Goal: Browse casually

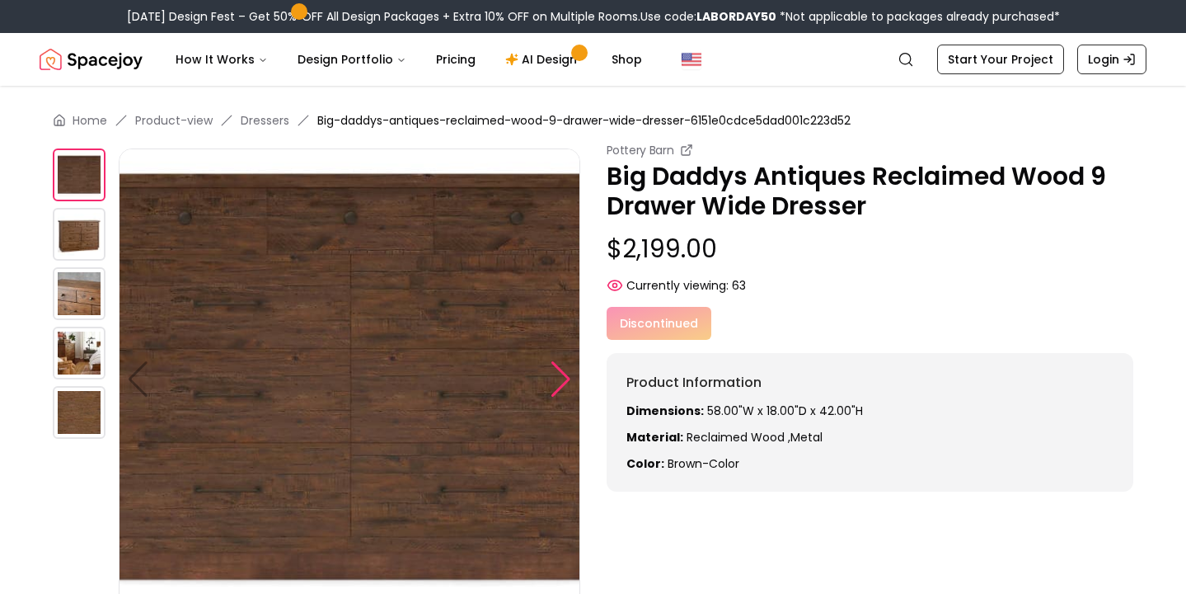
click at [557, 378] on div at bounding box center [561, 379] width 22 height 36
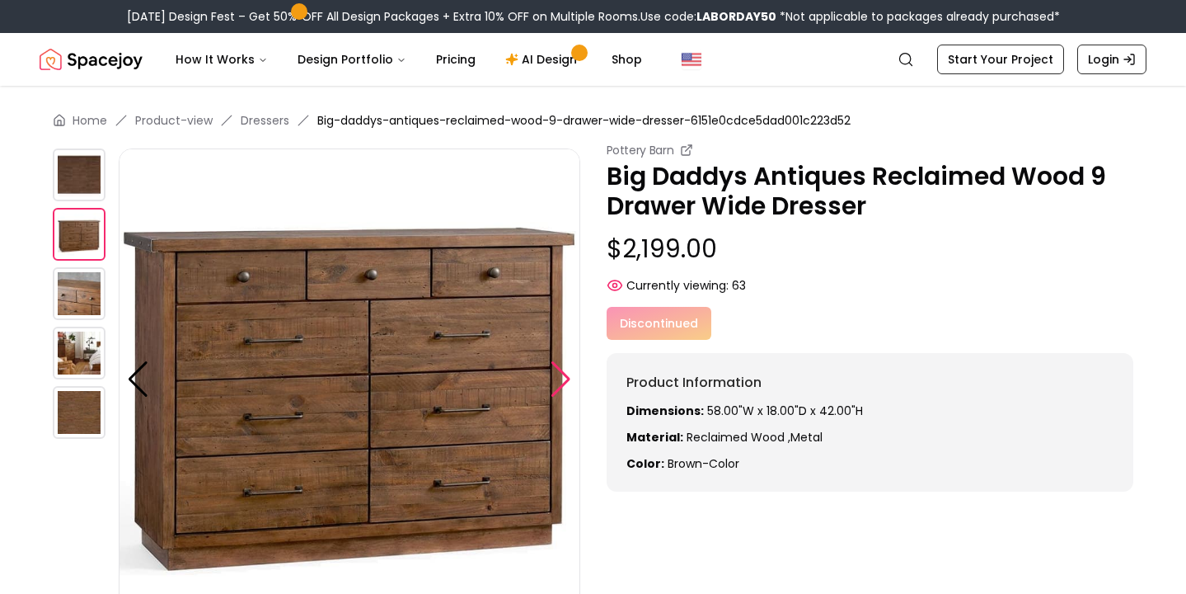
click at [557, 378] on div at bounding box center [561, 379] width 22 height 36
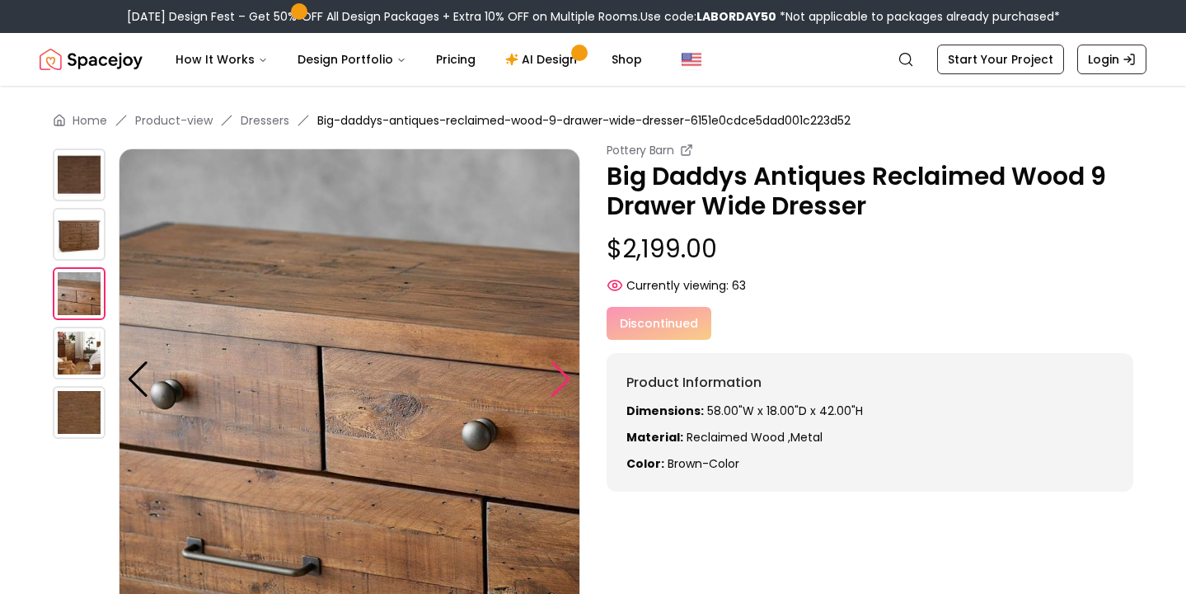
click at [557, 378] on div at bounding box center [561, 379] width 22 height 36
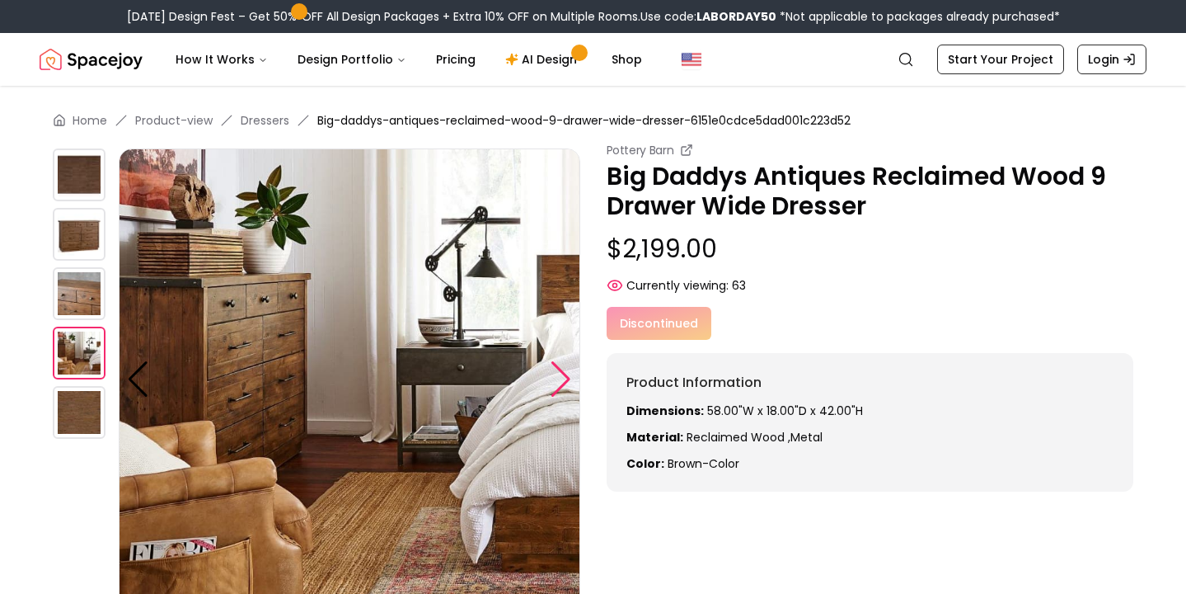
click at [557, 378] on div at bounding box center [561, 379] width 22 height 36
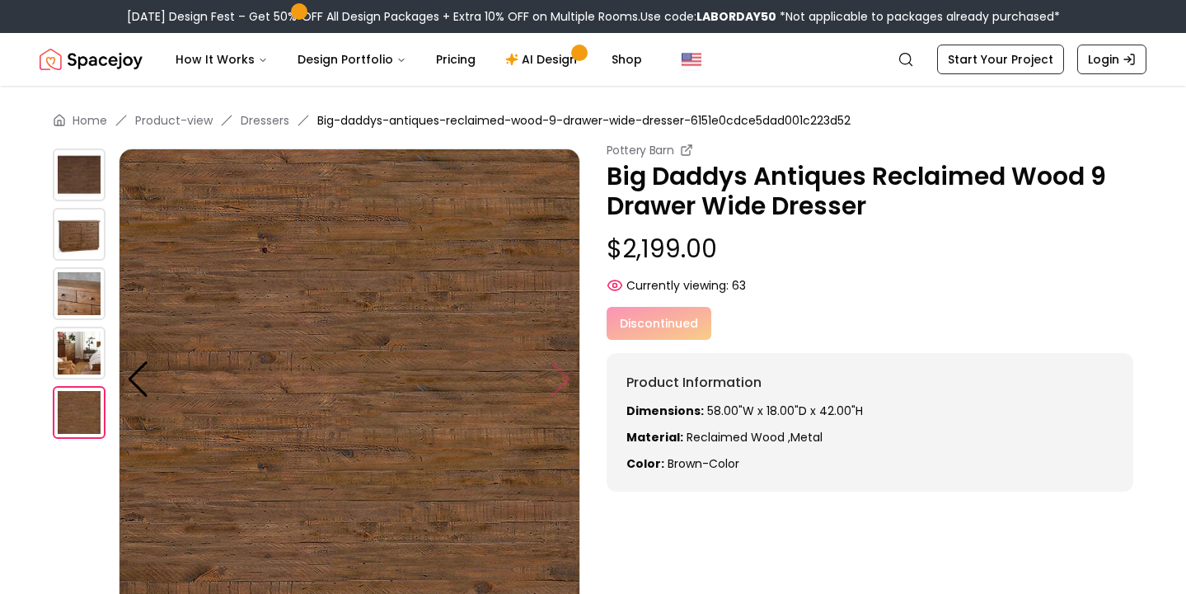
click at [557, 378] on img at bounding box center [350, 379] width 462 height 462
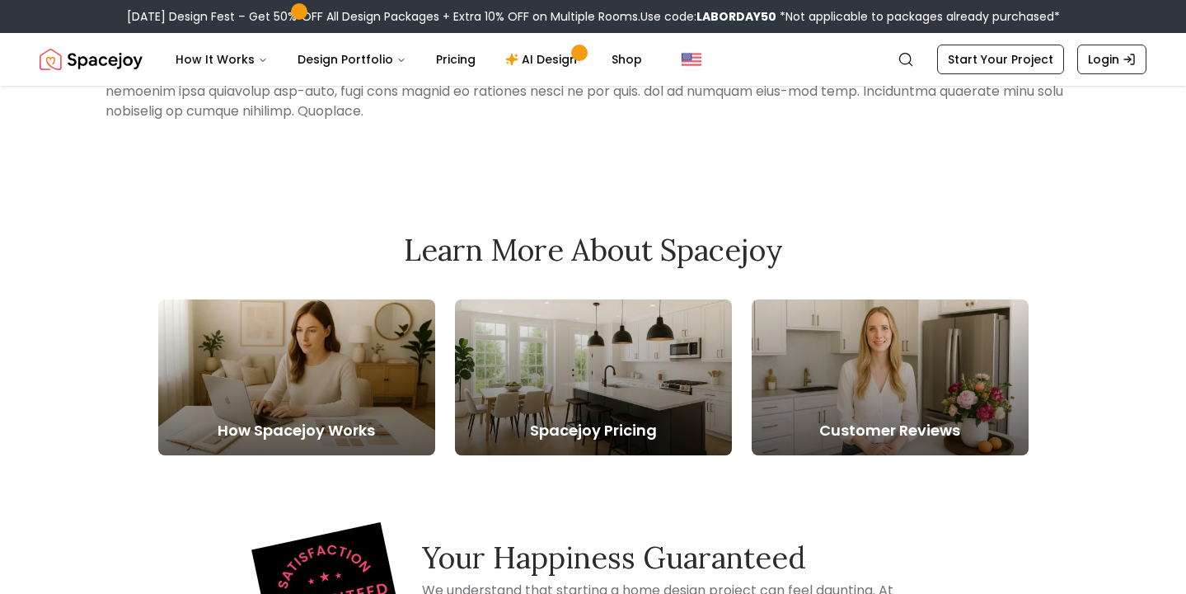
scroll to position [809, 0]
